Goal: Task Accomplishment & Management: Complete application form

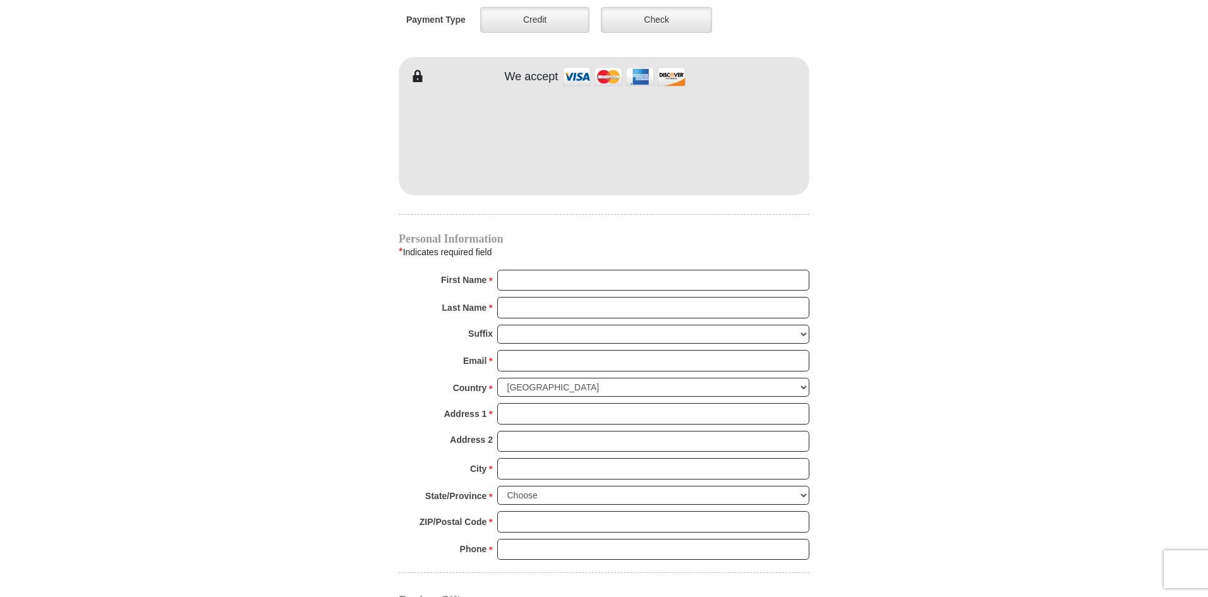
scroll to position [1074, 0]
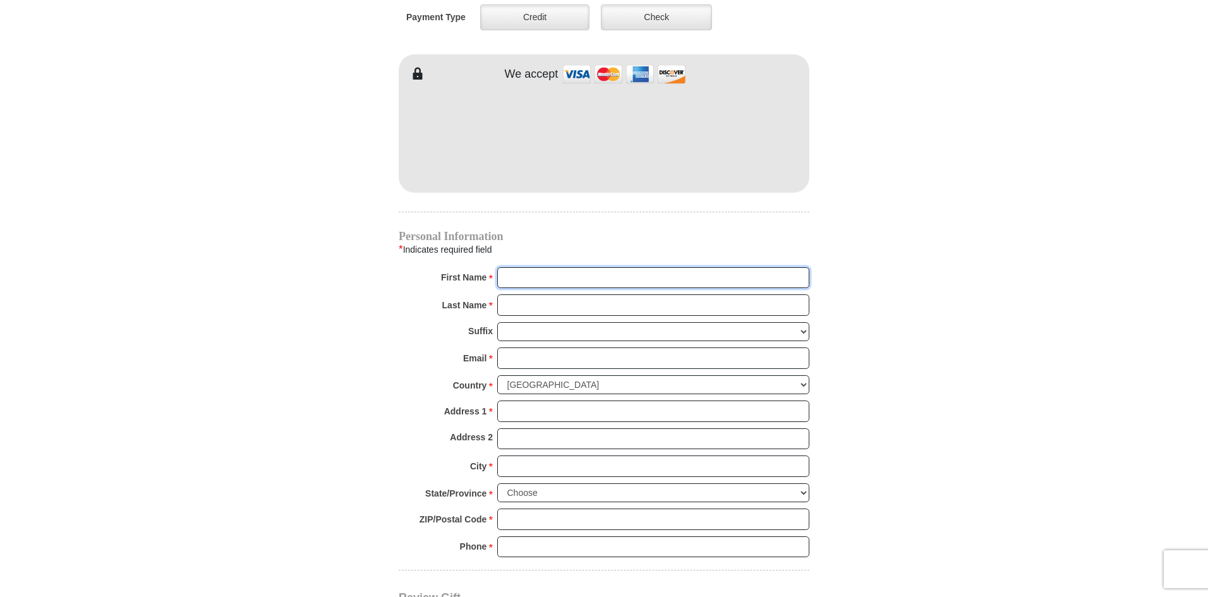
click at [517, 267] on input "First Name *" at bounding box center [653, 277] width 312 height 21
type input "Phyllis"
type input "Hankins"
click at [512, 347] on input "Email *" at bounding box center [653, 357] width 312 height 21
type input "hankinsphyllis@gmail.com"
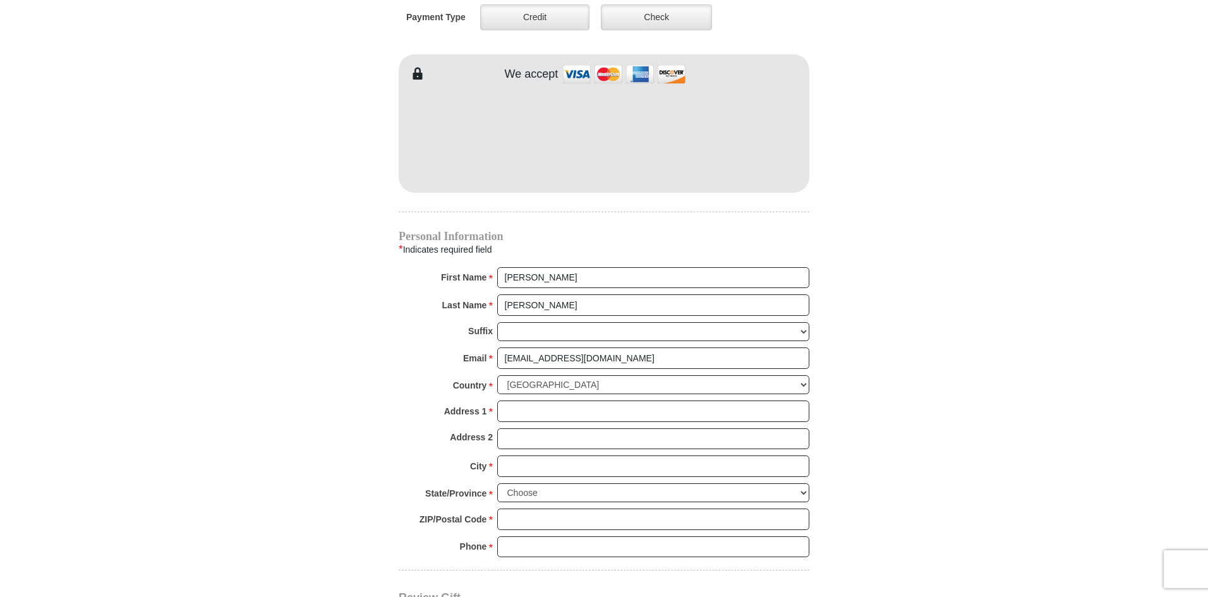
type input "2216 Hubbard Park Ln"
type input "Prosper"
select select "TX"
type input "75078"
type input "9409994000"
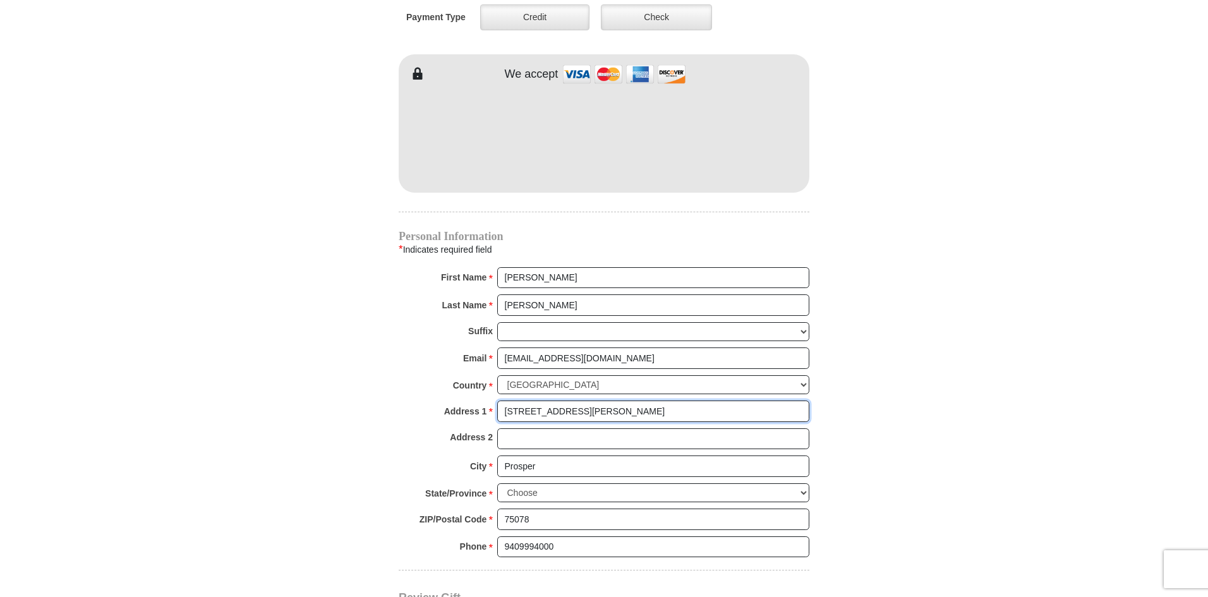
drag, startPoint x: 602, startPoint y: 394, endPoint x: 471, endPoint y: 402, distance: 131.0
click at [471, 402] on div "Address 1 * 2216 Hubbard Park Ln Please enter Address 1" at bounding box center [604, 415] width 411 height 28
type input "1840 Cypress Lake Ln"
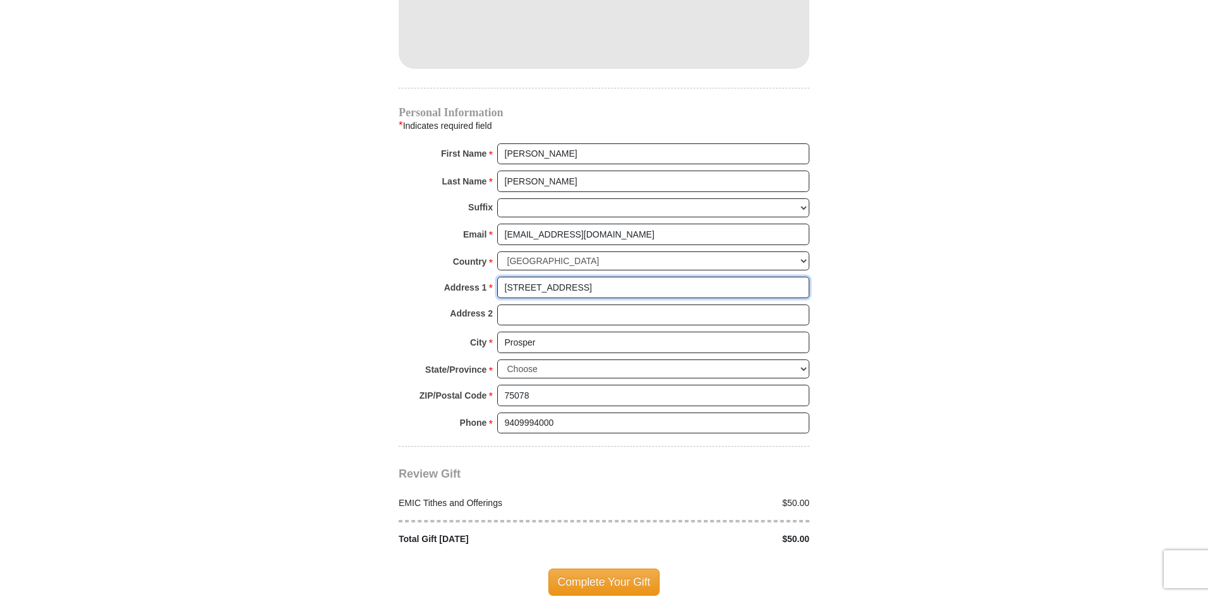
scroll to position [1200, 0]
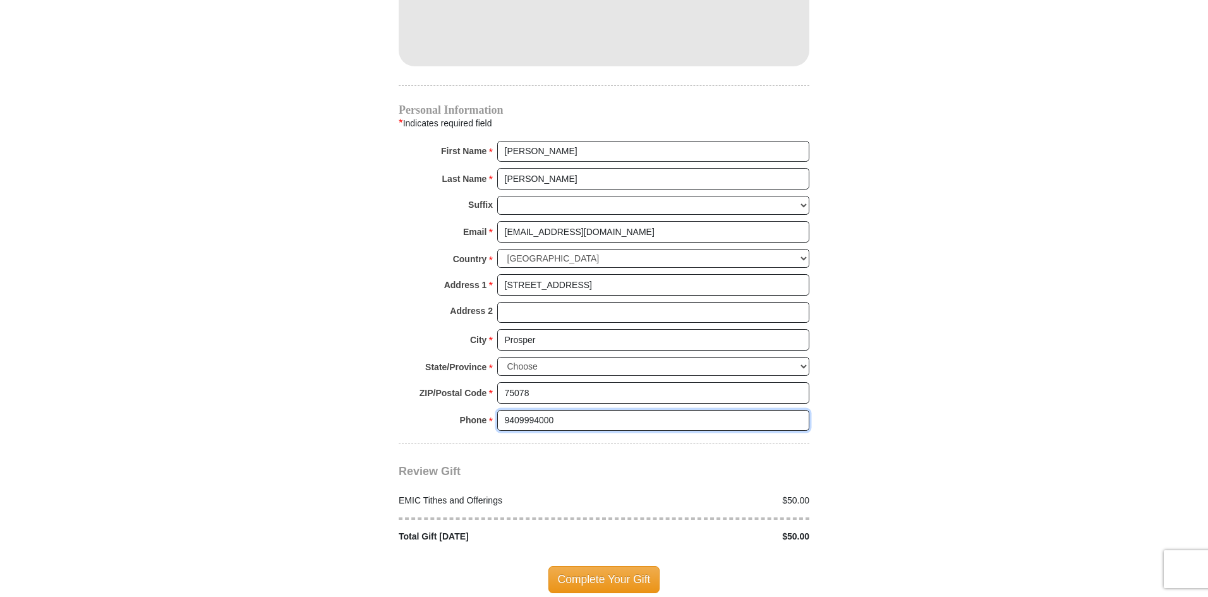
click at [561, 410] on input "9409994000" at bounding box center [653, 420] width 312 height 21
click at [517, 410] on input "9452899444" at bounding box center [653, 420] width 312 height 21
click at [536, 410] on input "945 2899444" at bounding box center [653, 420] width 312 height 21
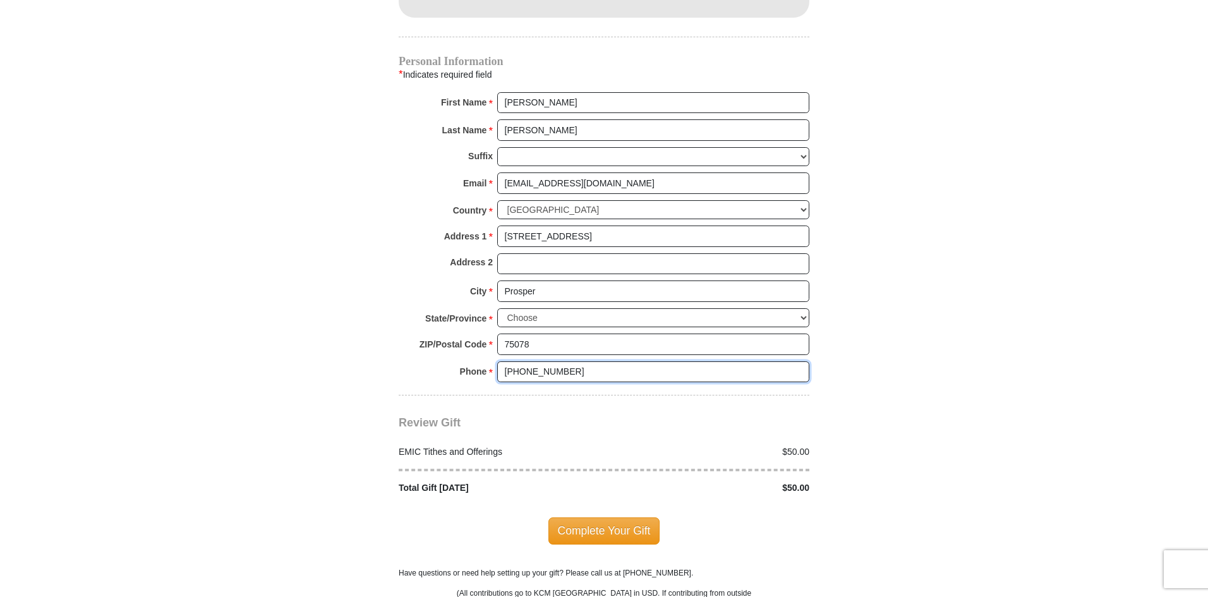
scroll to position [1264, 0]
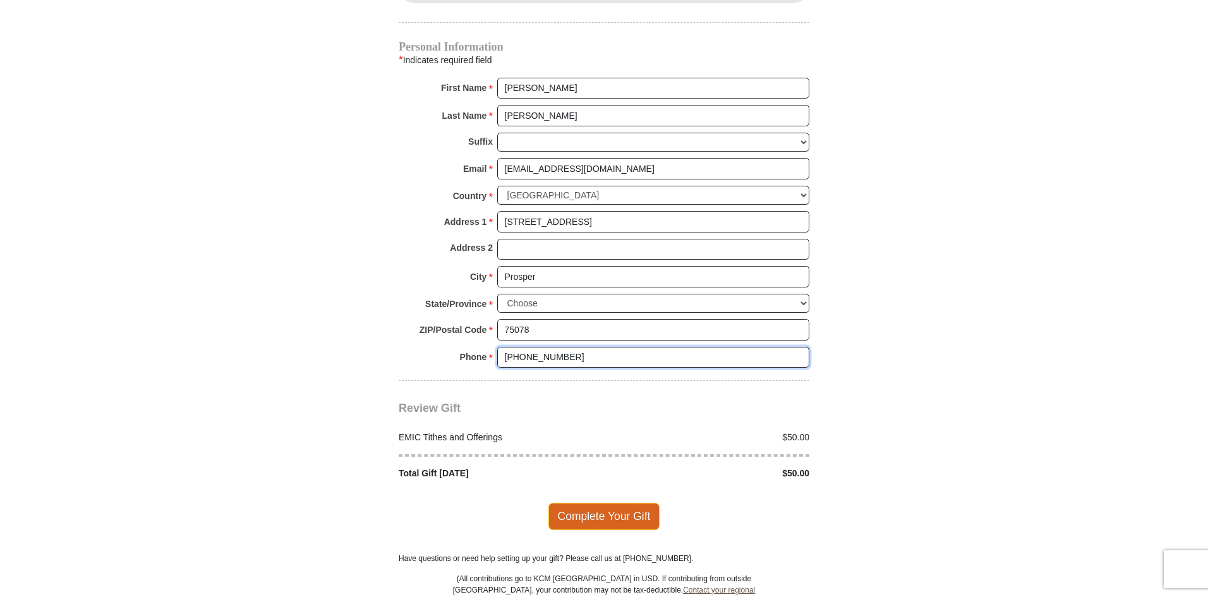
type input "945 289 9444"
click at [625, 503] on span "Complete Your Gift" at bounding box center [604, 516] width 112 height 27
